Goal: Information Seeking & Learning: Understand process/instructions

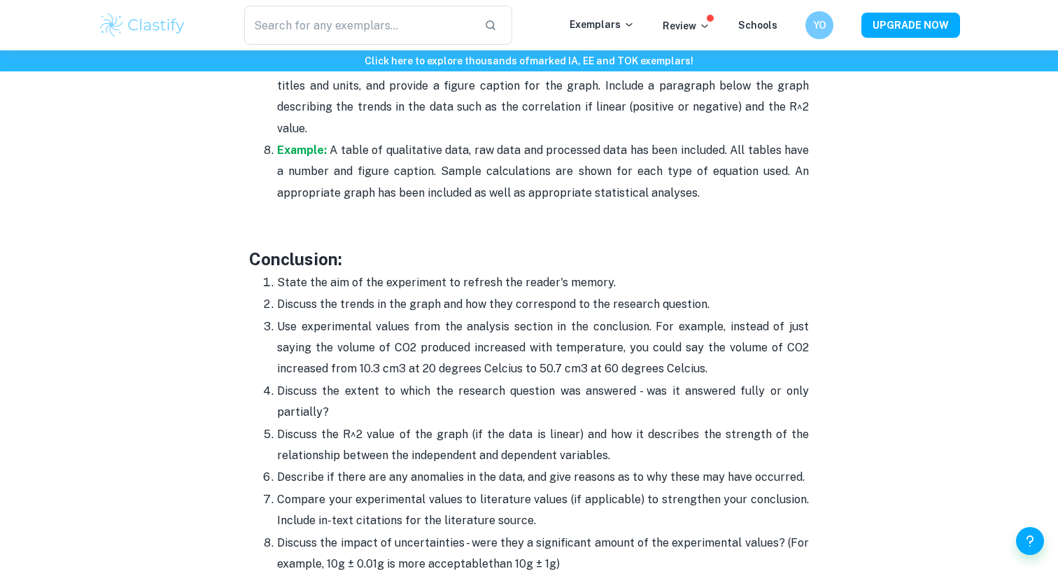
scroll to position [3581, 0]
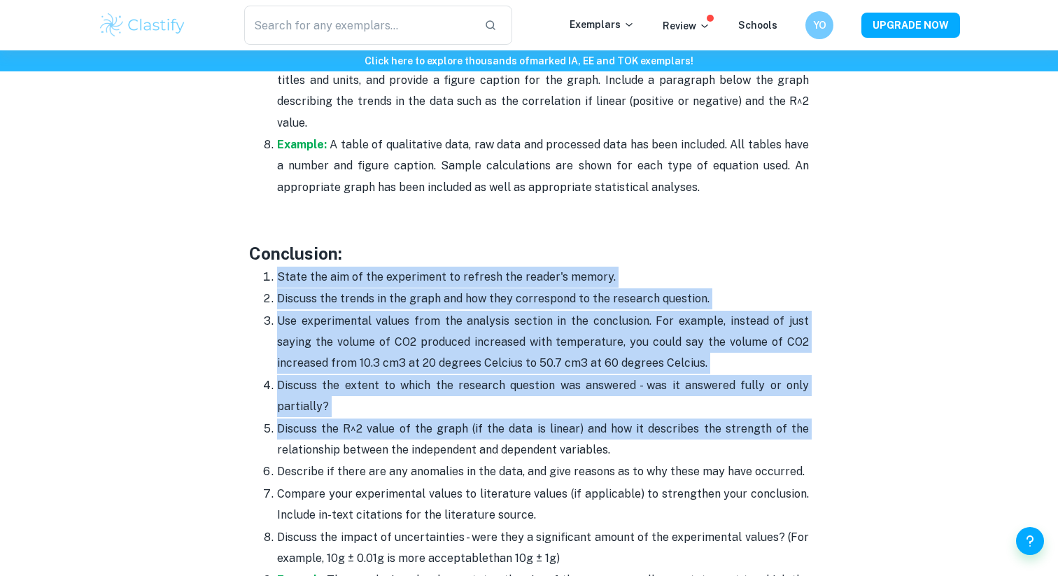
drag, startPoint x: 262, startPoint y: 249, endPoint x: 269, endPoint y: 426, distance: 177.2
click at [269, 430] on ol "State the aim of the experiment to refresh the reader's memory. Discuss the tre…" at bounding box center [529, 460] width 560 height 389
click at [269, 426] on ol "State the aim of the experiment to refresh the reader's memory. Discuss the tre…" at bounding box center [529, 460] width 560 height 389
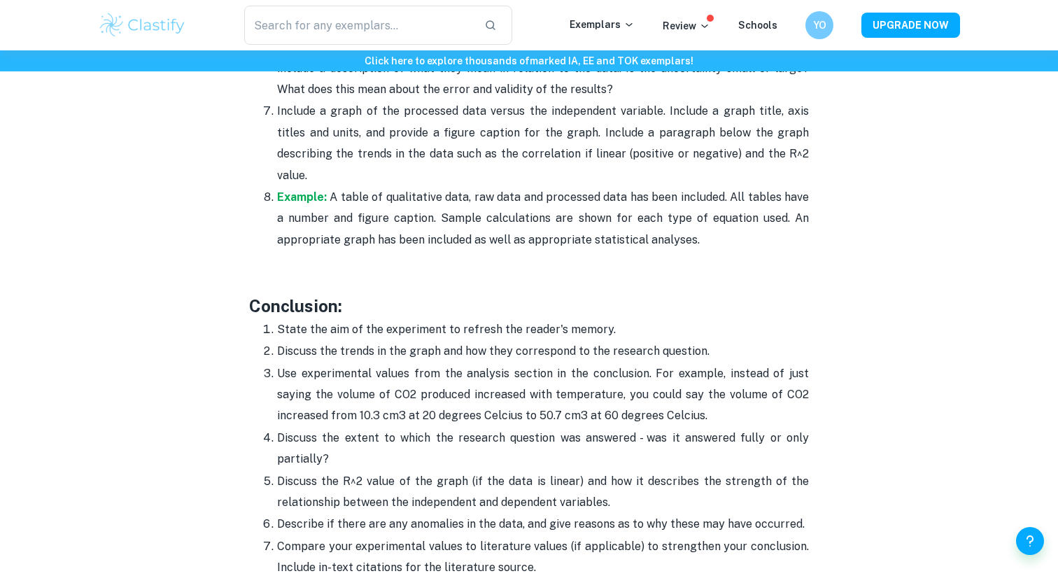
scroll to position [3446, 0]
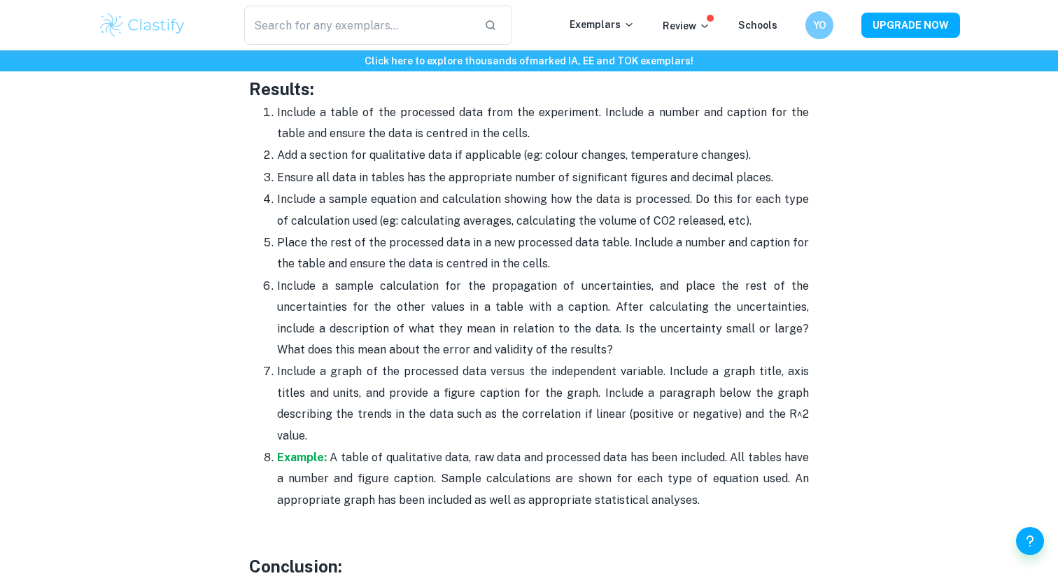
scroll to position [3270, 0]
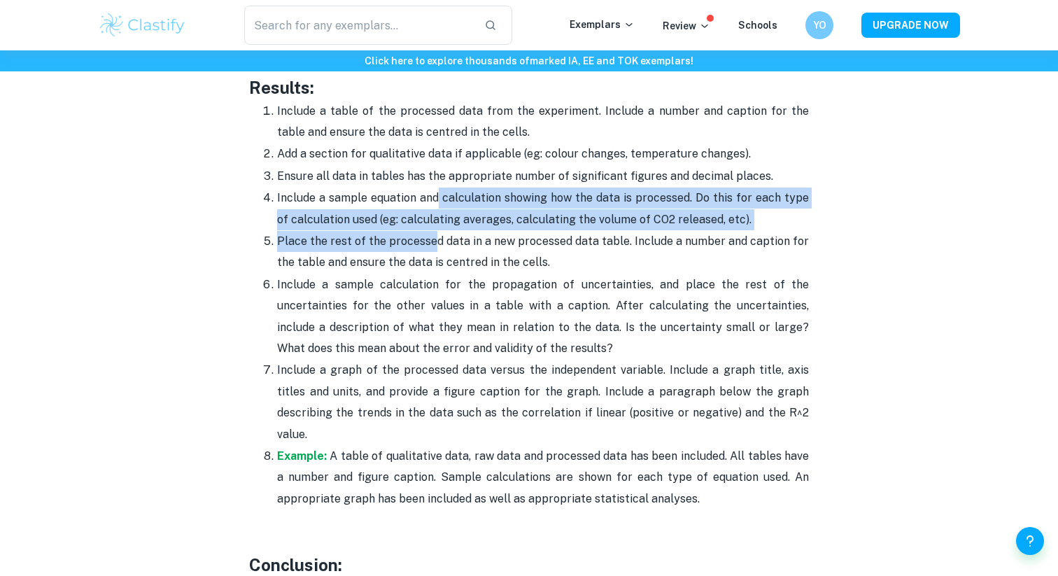
drag, startPoint x: 435, startPoint y: 204, endPoint x: 436, endPoint y: 232, distance: 28.7
click at [436, 239] on ol "Include a table of the processed data from the experiment. Include a number and…" at bounding box center [529, 305] width 560 height 410
click at [438, 228] on p "Include a sample equation and calculation showing how the data is processed. Do…" at bounding box center [543, 209] width 532 height 43
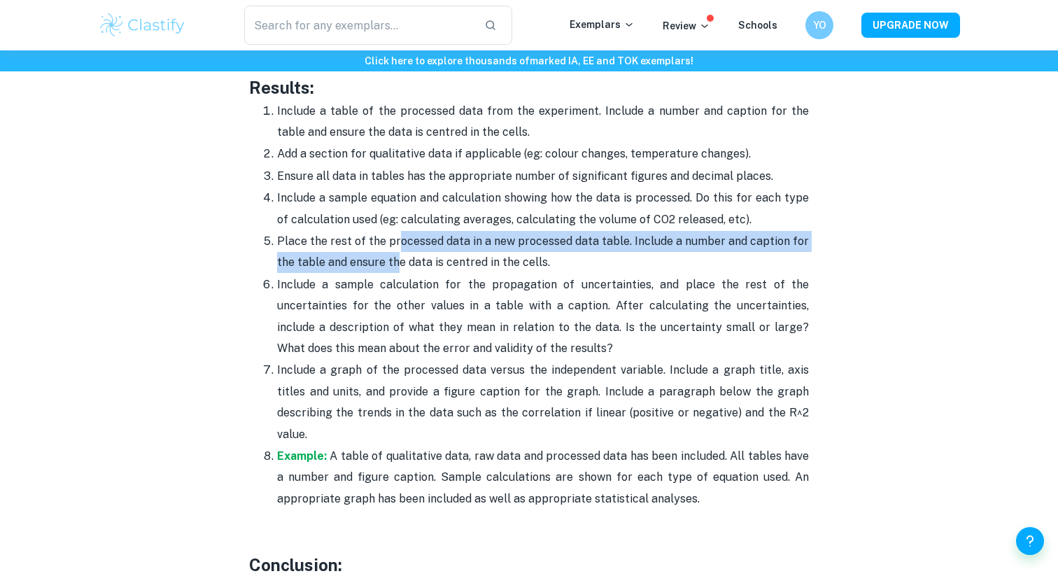
drag, startPoint x: 398, startPoint y: 246, endPoint x: 398, endPoint y: 263, distance: 17.5
click at [399, 264] on p "Place the rest of the processed data in a new processed data table. Include a n…" at bounding box center [543, 252] width 532 height 43
click at [398, 263] on p "Place the rest of the processed data in a new processed data table. Include a n…" at bounding box center [543, 252] width 532 height 43
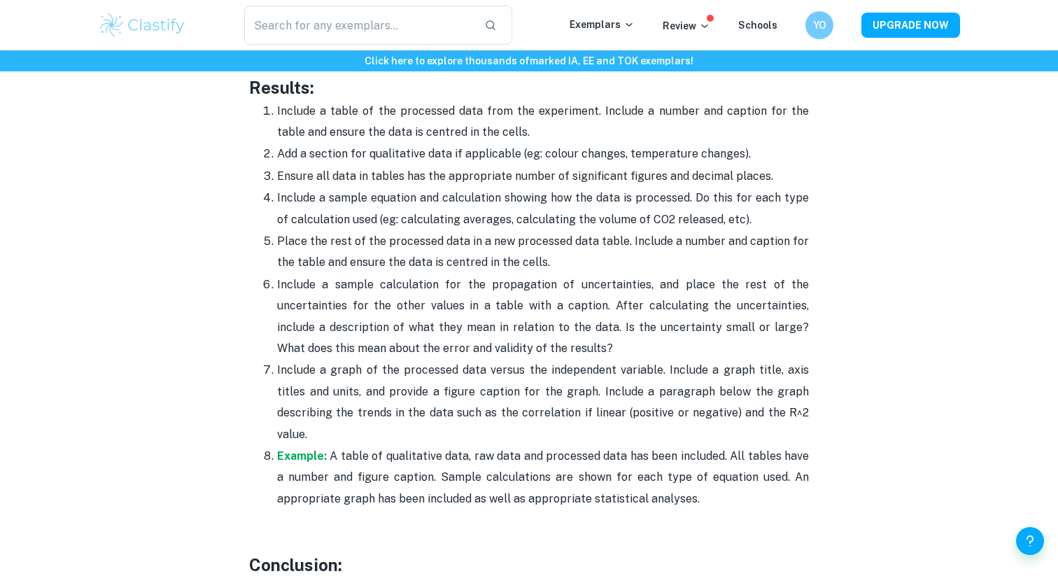
drag, startPoint x: 400, startPoint y: 282, endPoint x: 400, endPoint y: 298, distance: 15.4
click at [400, 298] on p "Include a sample calculation for the propagation of uncertainties, and place th…" at bounding box center [543, 316] width 532 height 85
drag, startPoint x: 400, startPoint y: 288, endPoint x: 399, endPoint y: 321, distance: 33.6
click at [399, 321] on p "Include a sample calculation for the propagation of uncertainties, and place th…" at bounding box center [543, 316] width 532 height 85
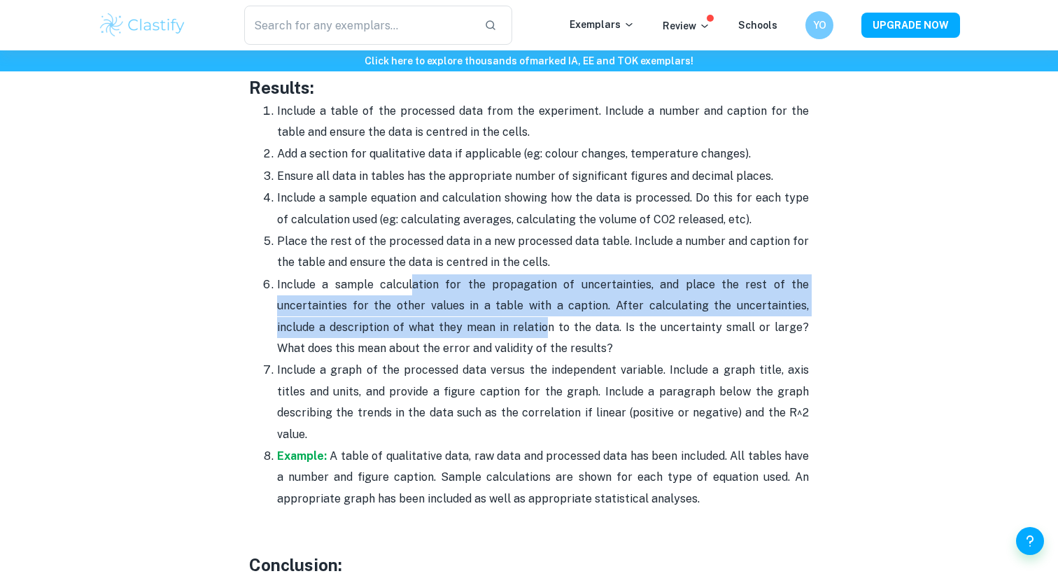
drag, startPoint x: 415, startPoint y: 286, endPoint x: 510, endPoint y: 332, distance: 104.9
click at [508, 331] on p "Include a sample calculation for the propagation of uncertainties, and place th…" at bounding box center [543, 316] width 532 height 85
click at [510, 332] on p "Include a sample calculation for the propagation of uncertainties, and place th…" at bounding box center [543, 316] width 532 height 85
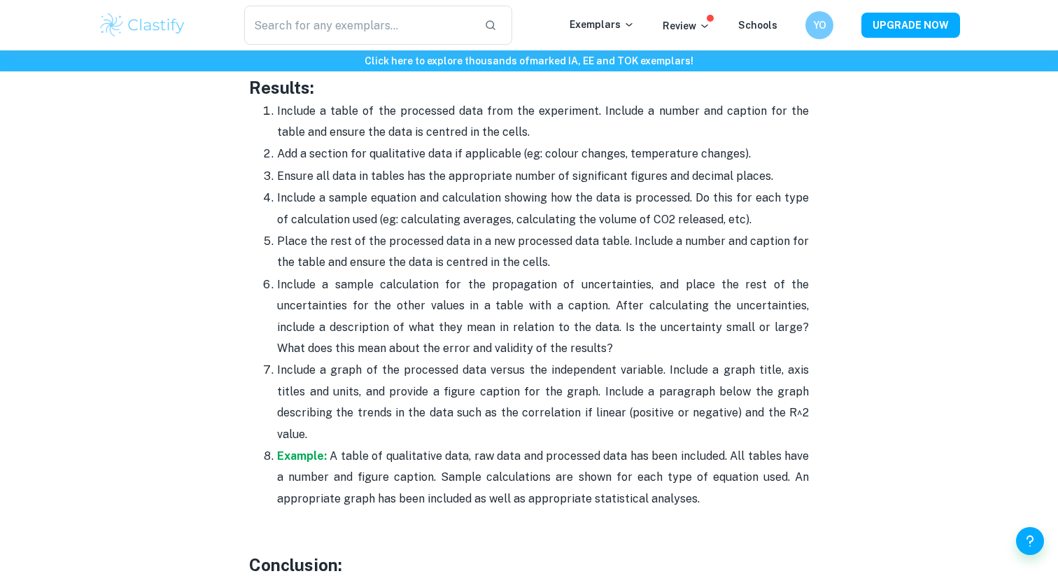
drag, startPoint x: 534, startPoint y: 318, endPoint x: 559, endPoint y: 347, distance: 38.7
click at [559, 347] on p "Include a sample calculation for the propagation of uncertainties, and place th…" at bounding box center [543, 316] width 532 height 85
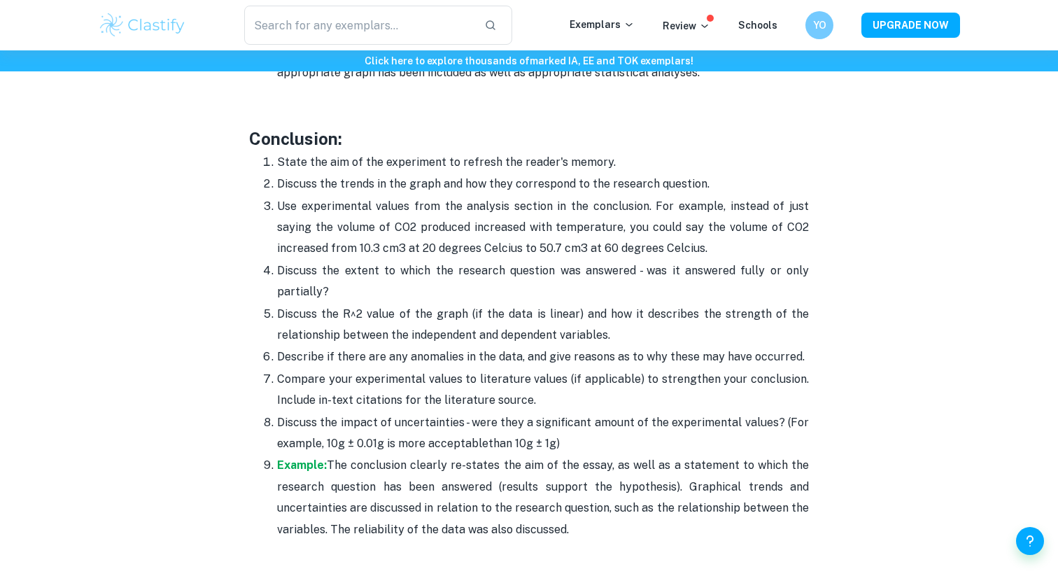
scroll to position [3707, 0]
